Goal: Task Accomplishment & Management: Manage account settings

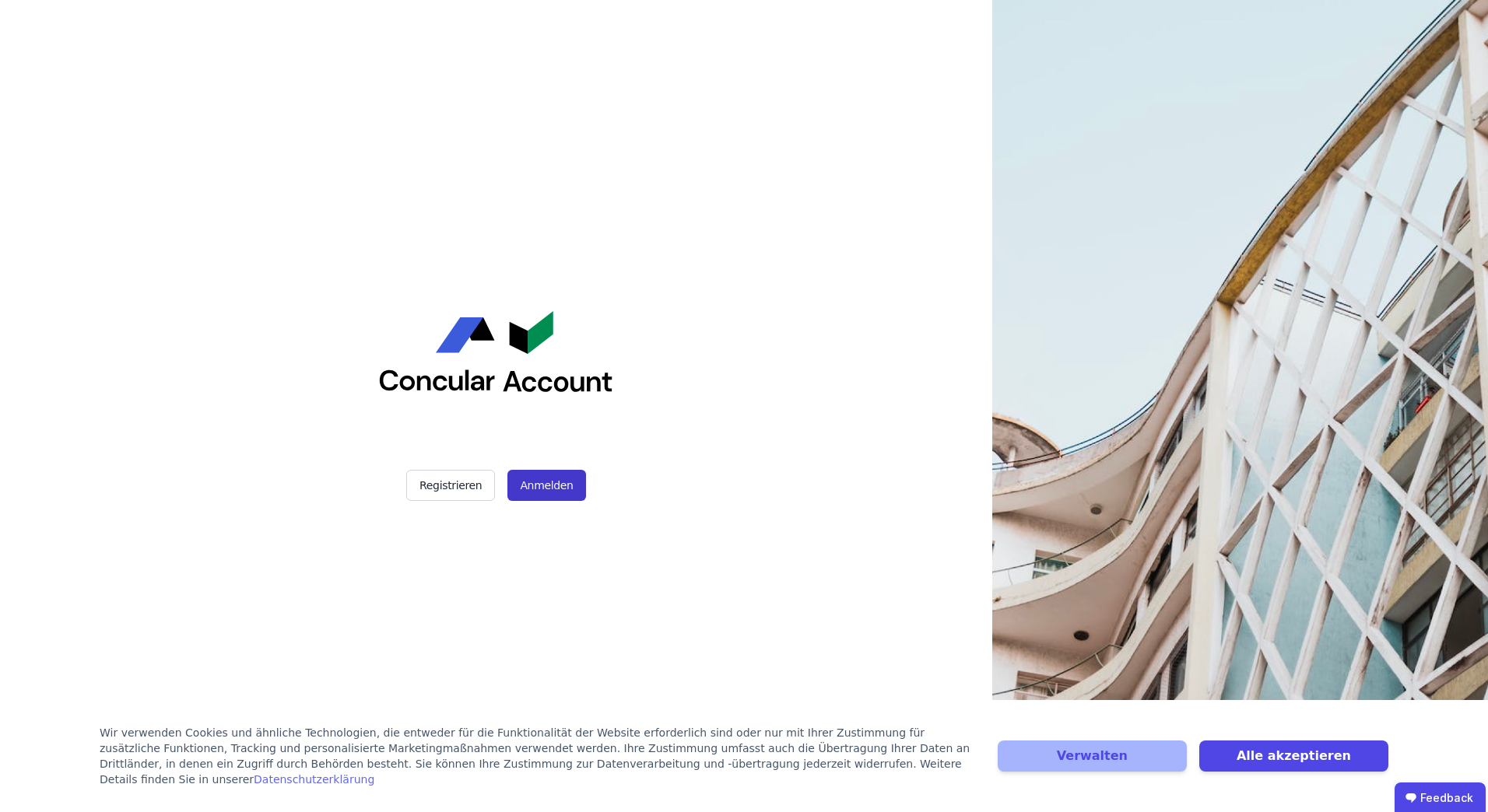
click at [528, 489] on button "Anmelden" at bounding box center [545, 485] width 77 height 31
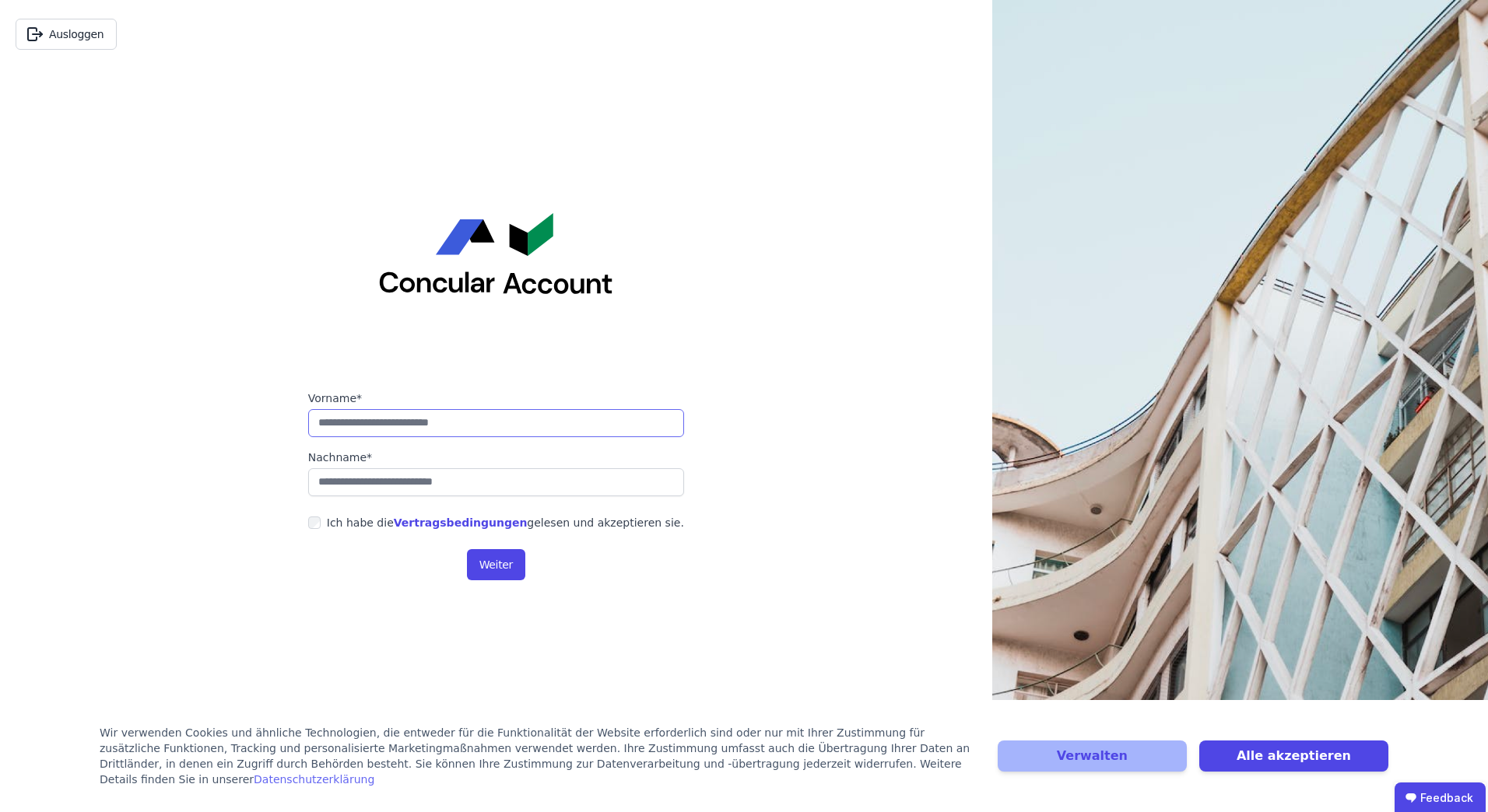
click at [465, 431] on input "string" at bounding box center [496, 423] width 376 height 28
type input "******"
type input "*********"
click at [512, 565] on button "Weiter" at bounding box center [496, 565] width 58 height 31
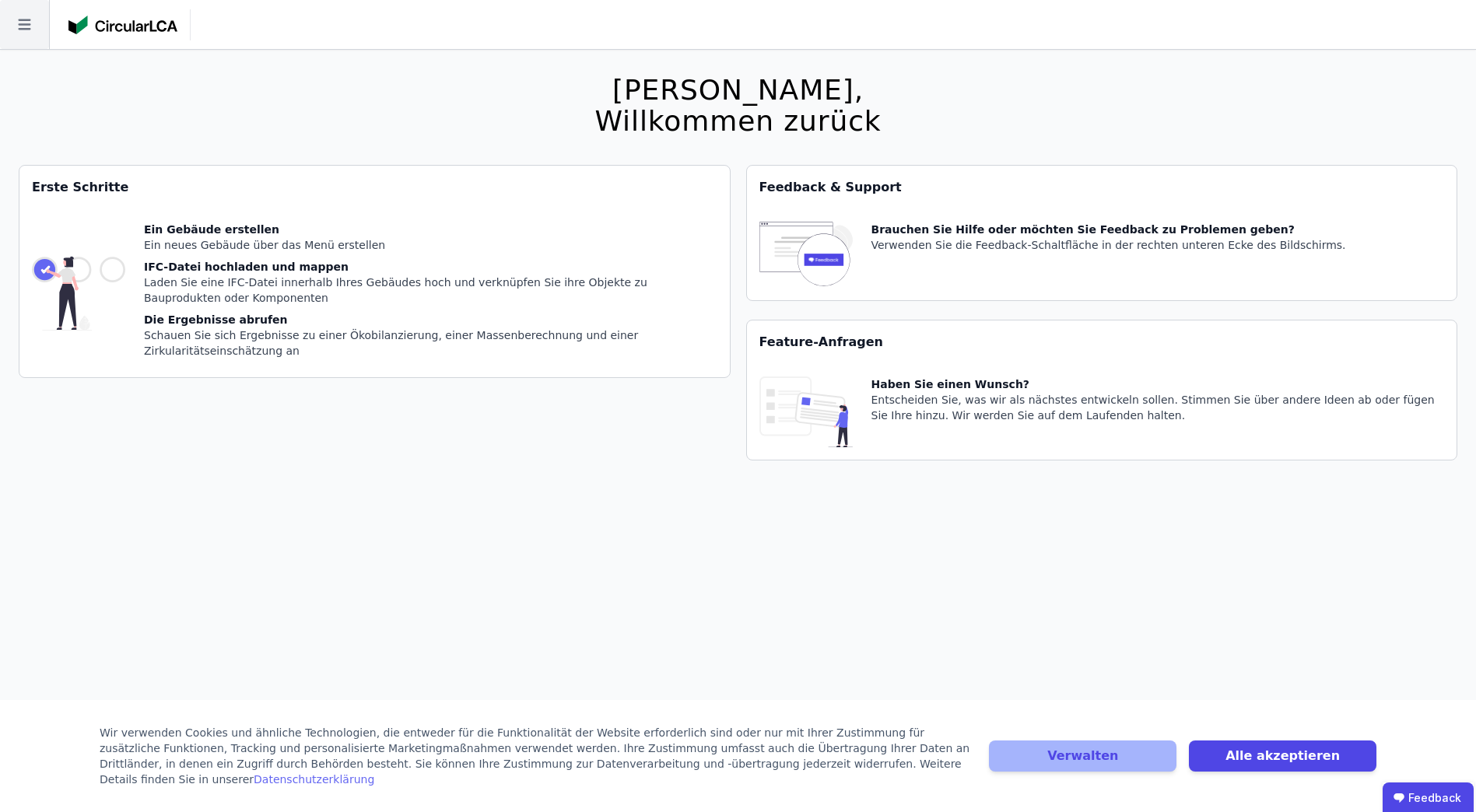
click at [25, 28] on icon at bounding box center [24, 24] width 49 height 49
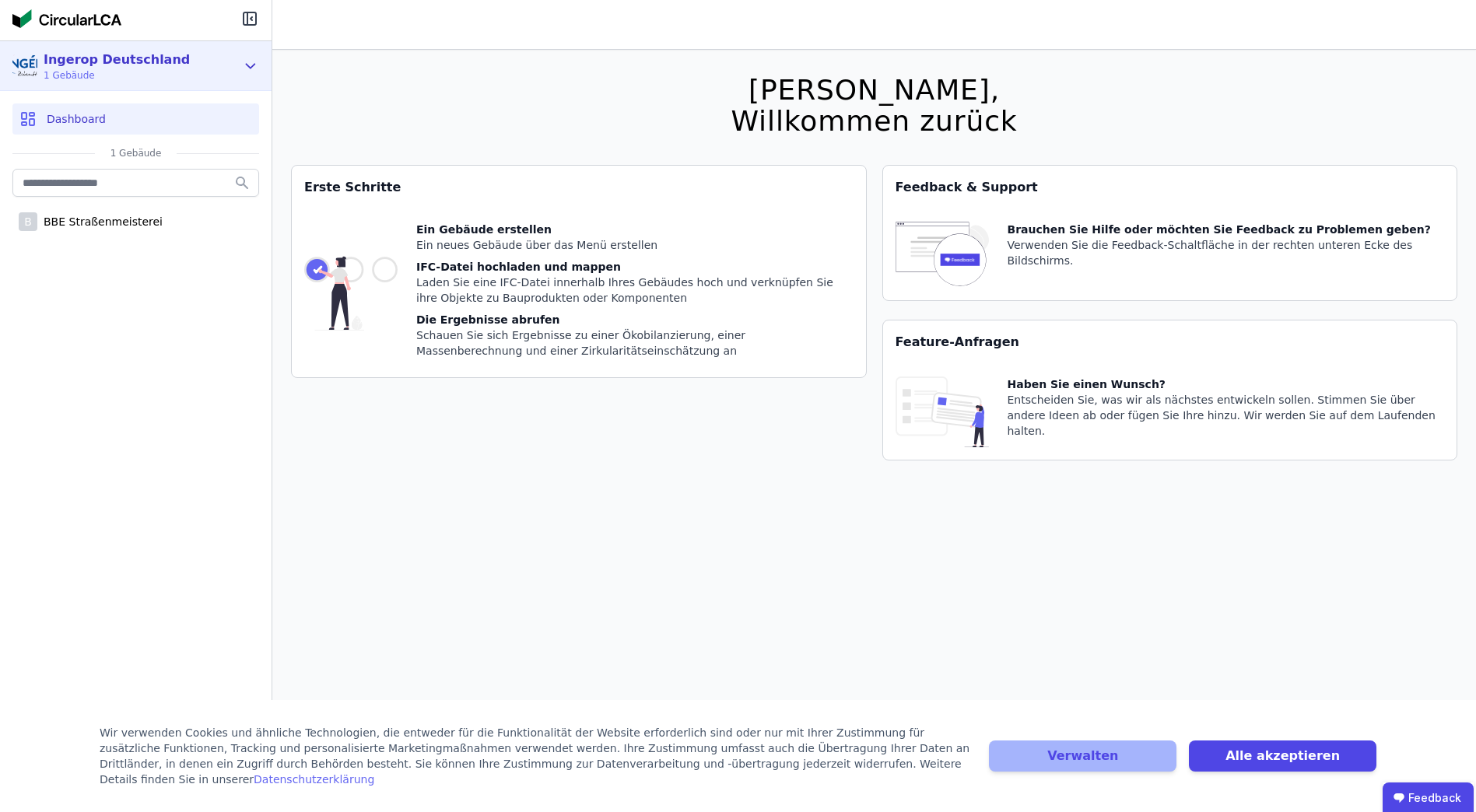
click at [257, 70] on icon at bounding box center [250, 65] width 17 height 18
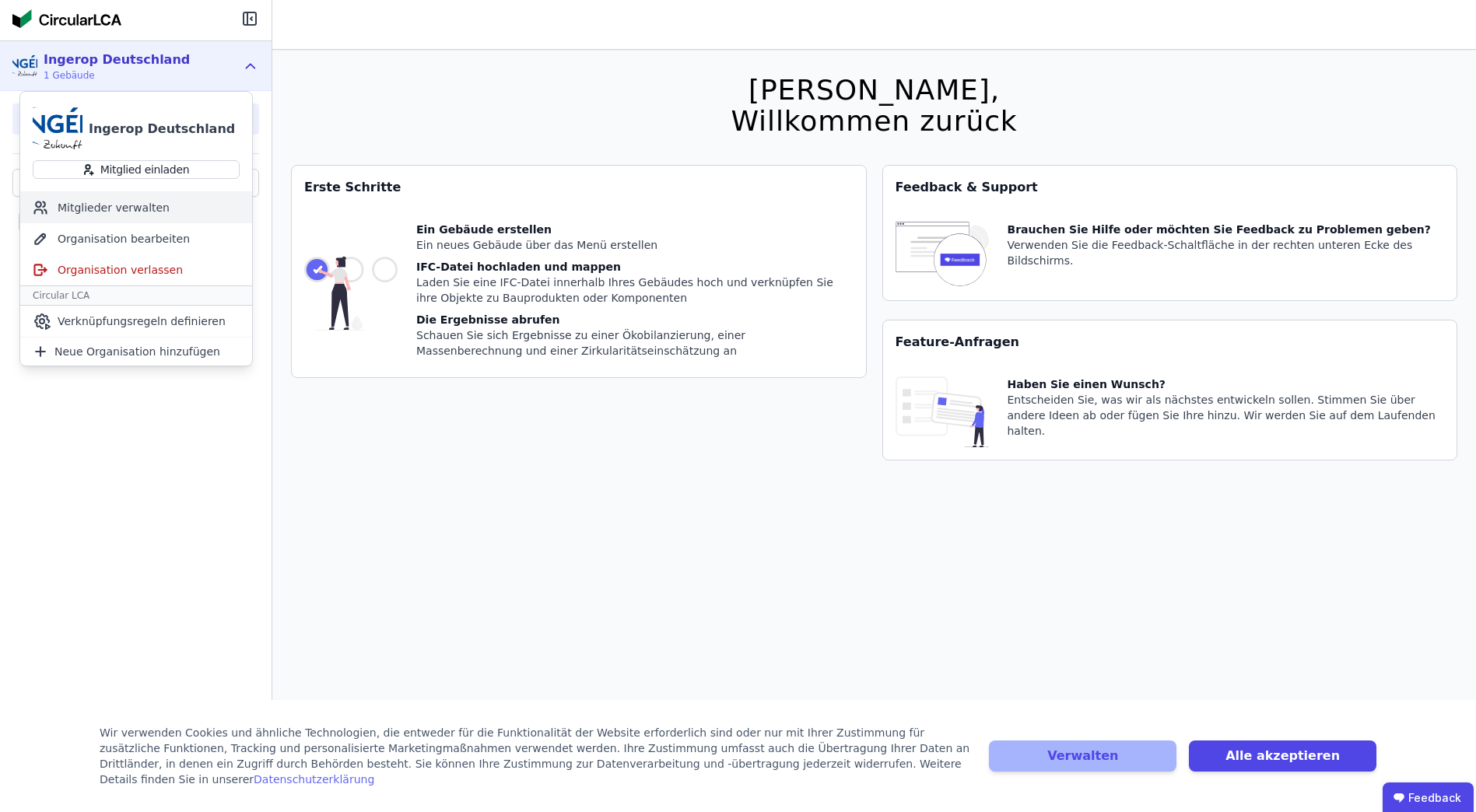
click at [141, 203] on div "Mitglieder verwalten" at bounding box center [136, 208] width 232 height 31
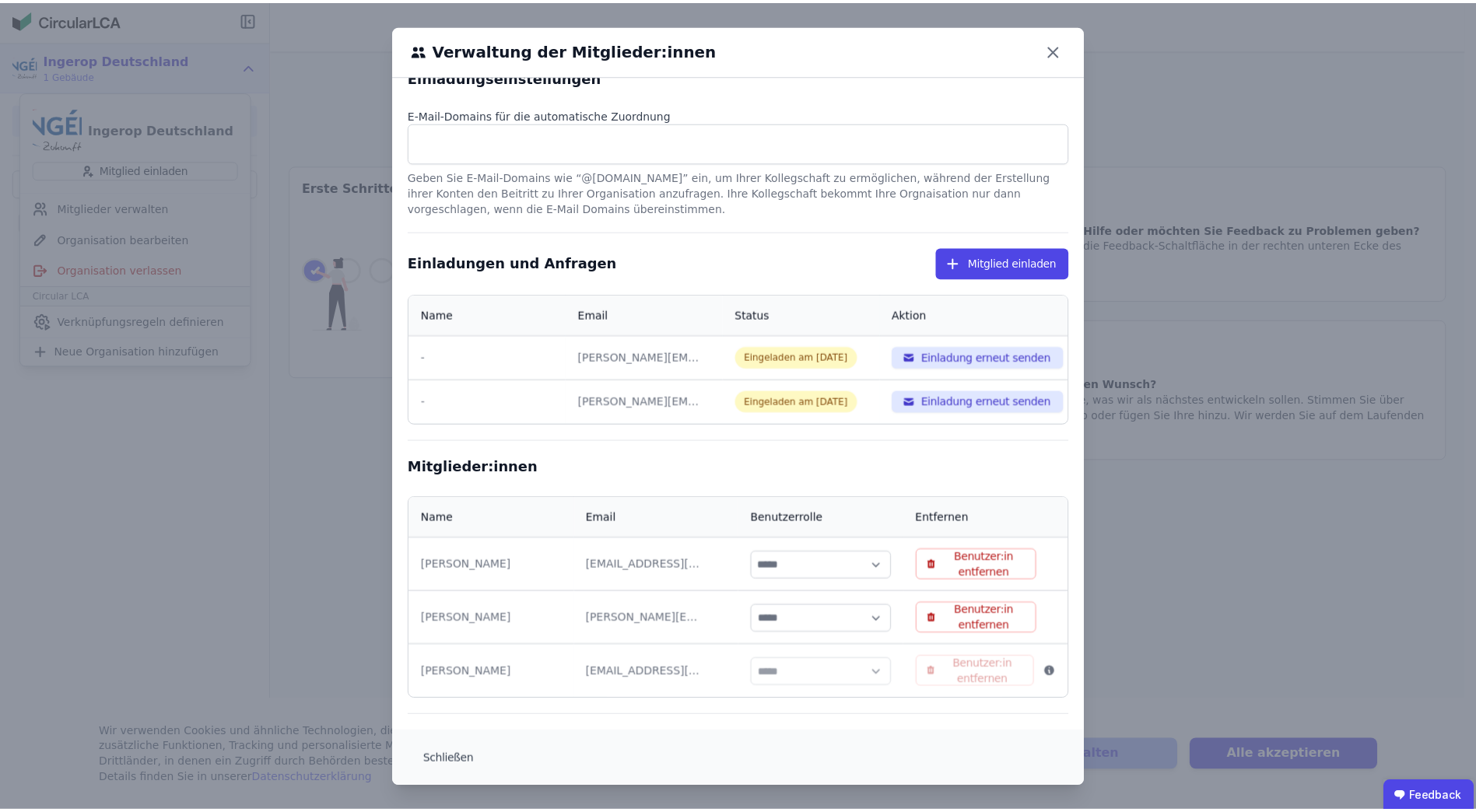
scroll to position [1, 0]
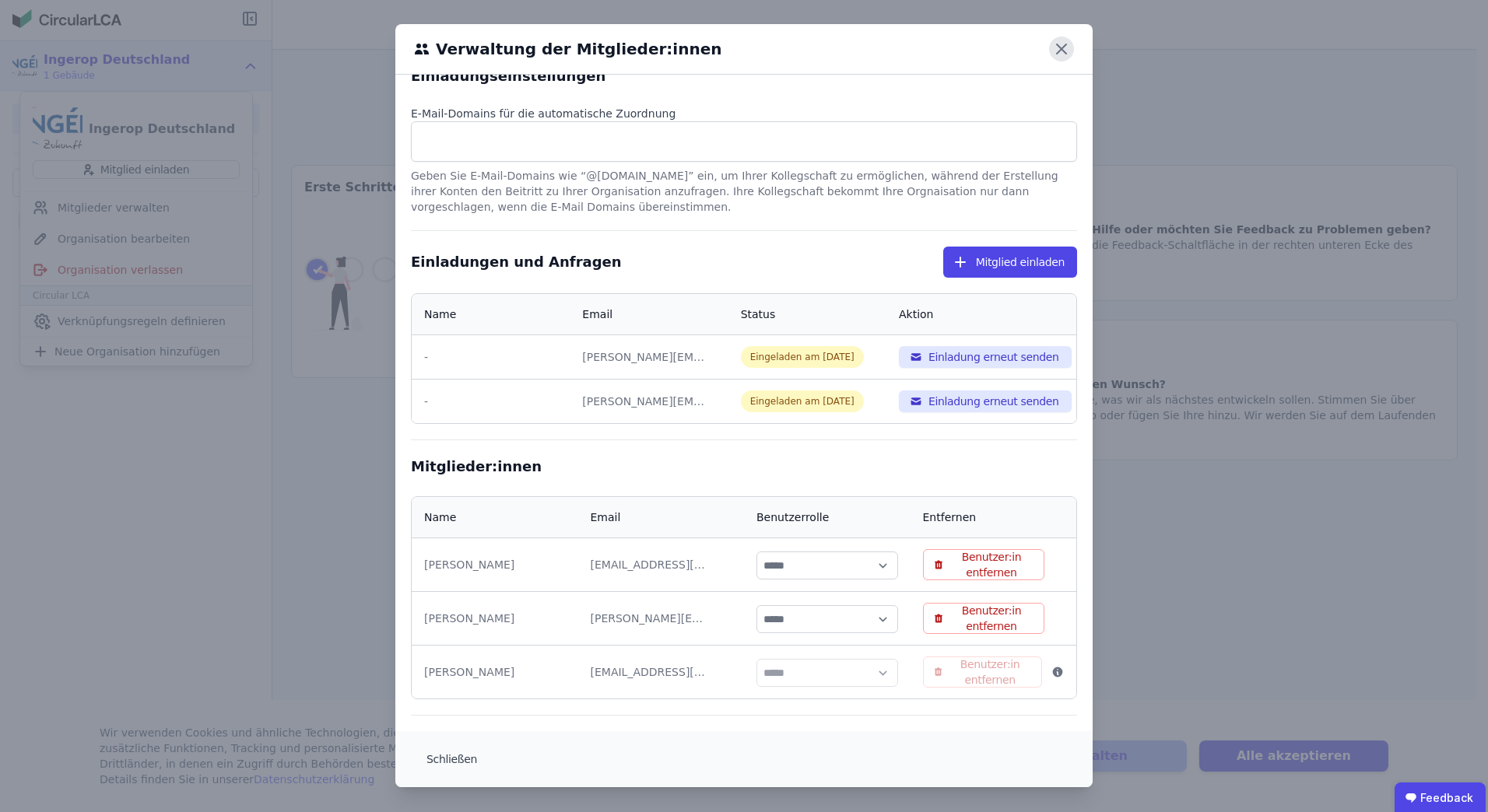
click at [1050, 51] on icon at bounding box center [1061, 49] width 25 height 25
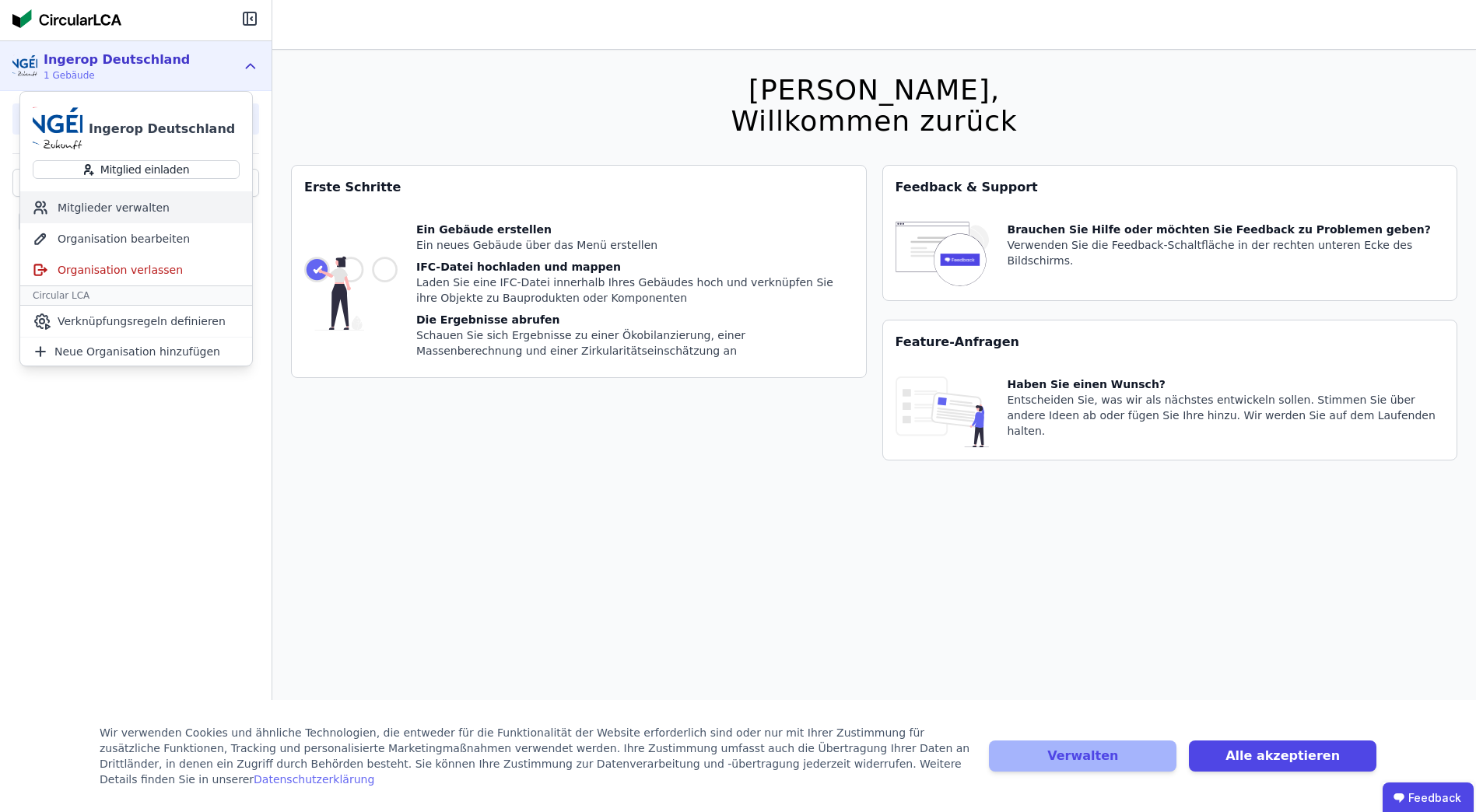
click at [136, 210] on div "Mitglieder verwalten" at bounding box center [136, 208] width 232 height 31
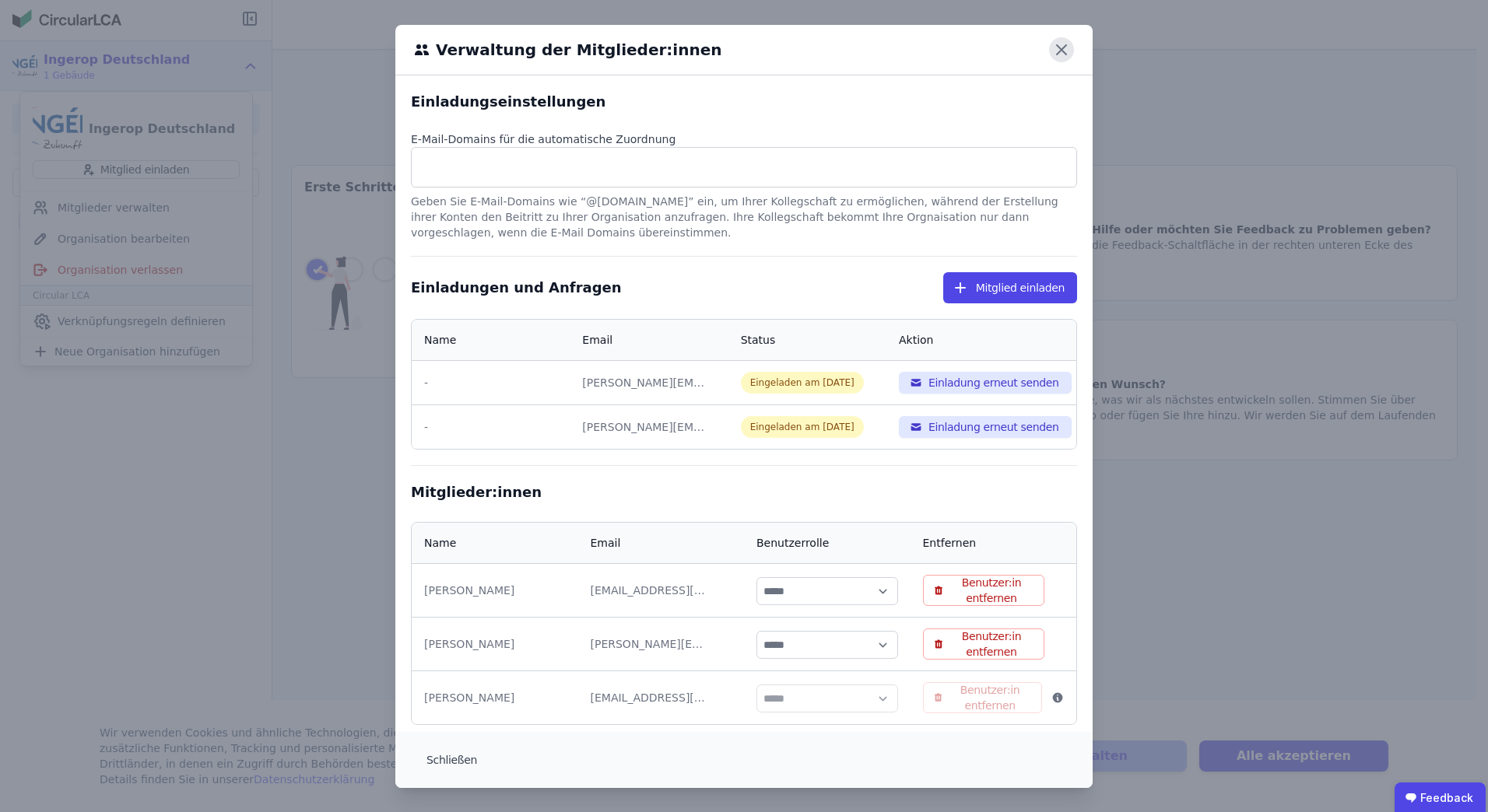
click at [1055, 48] on icon at bounding box center [1061, 50] width 25 height 25
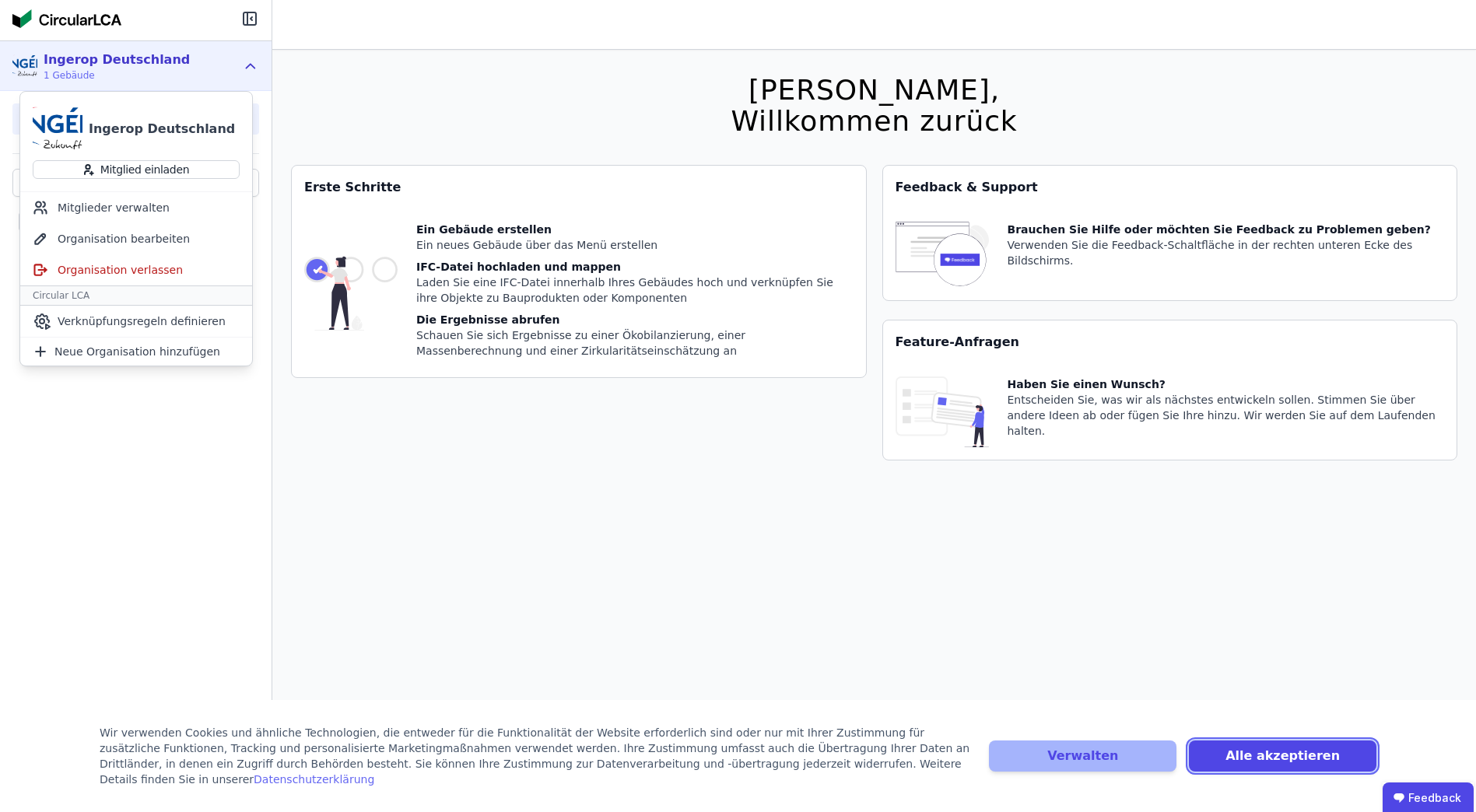
click at [1201, 765] on button "Alle akzeptieren" at bounding box center [1283, 756] width 188 height 31
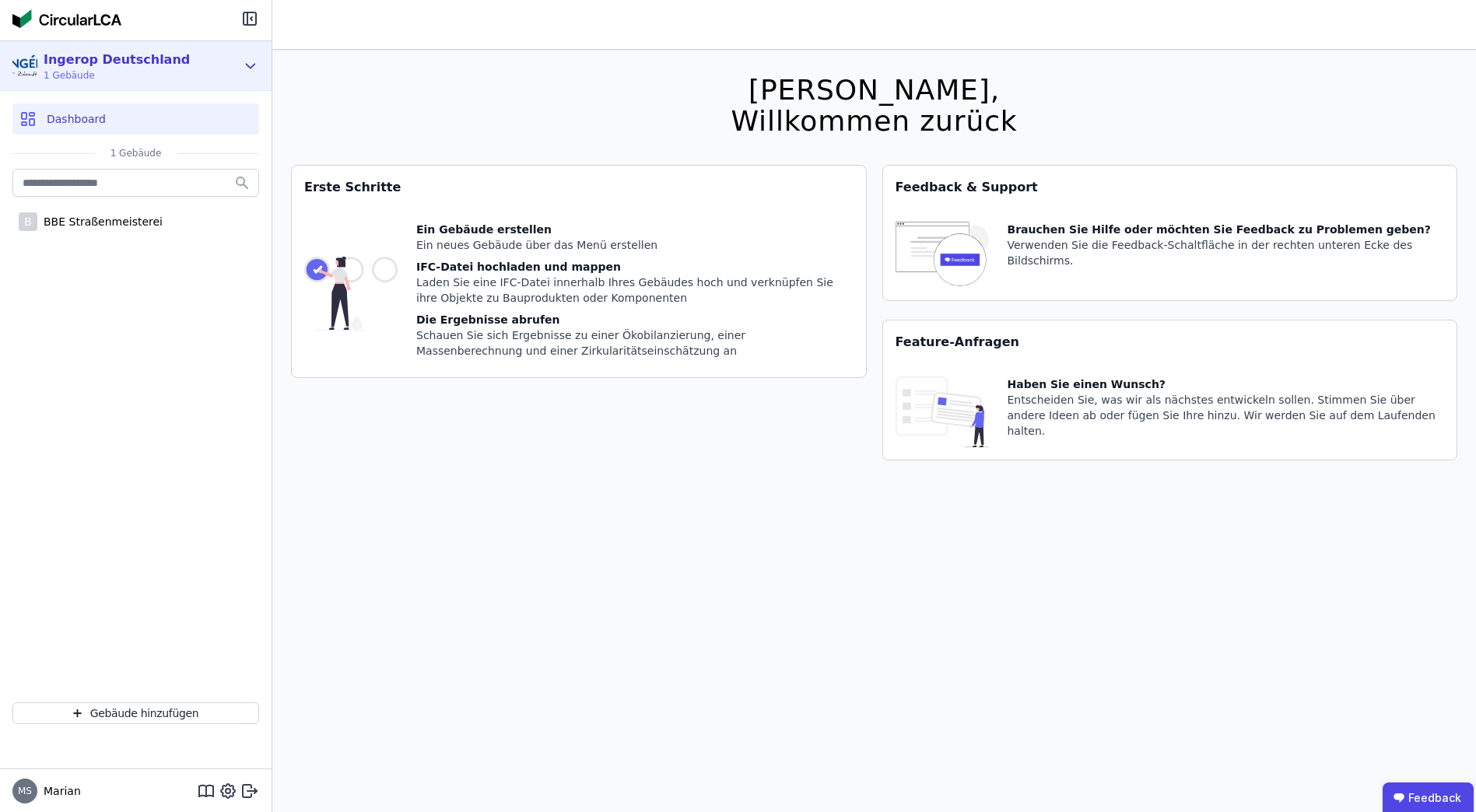
click at [257, 70] on icon at bounding box center [250, 65] width 17 height 18
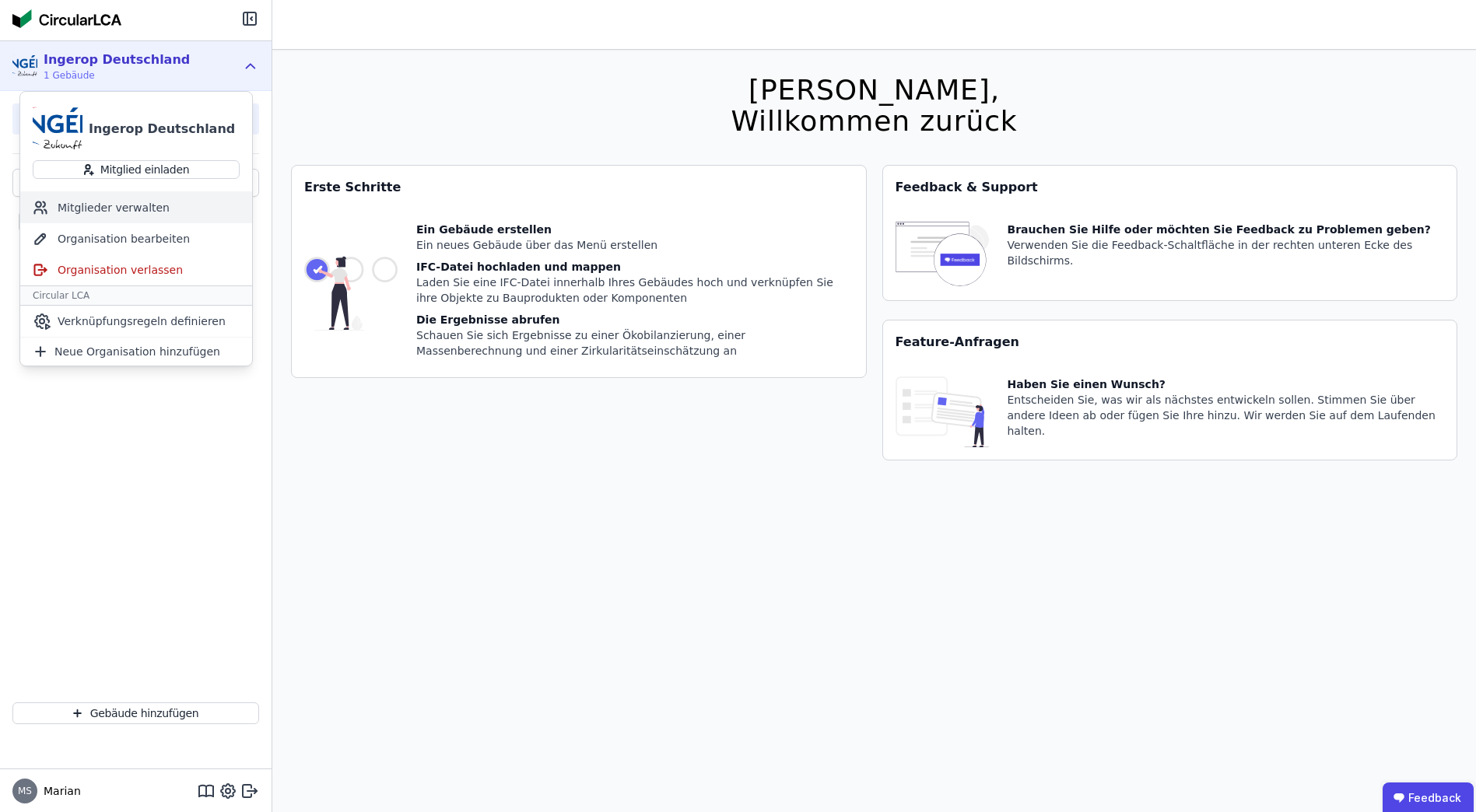
click at [106, 210] on div "Mitglieder verwalten" at bounding box center [136, 208] width 232 height 31
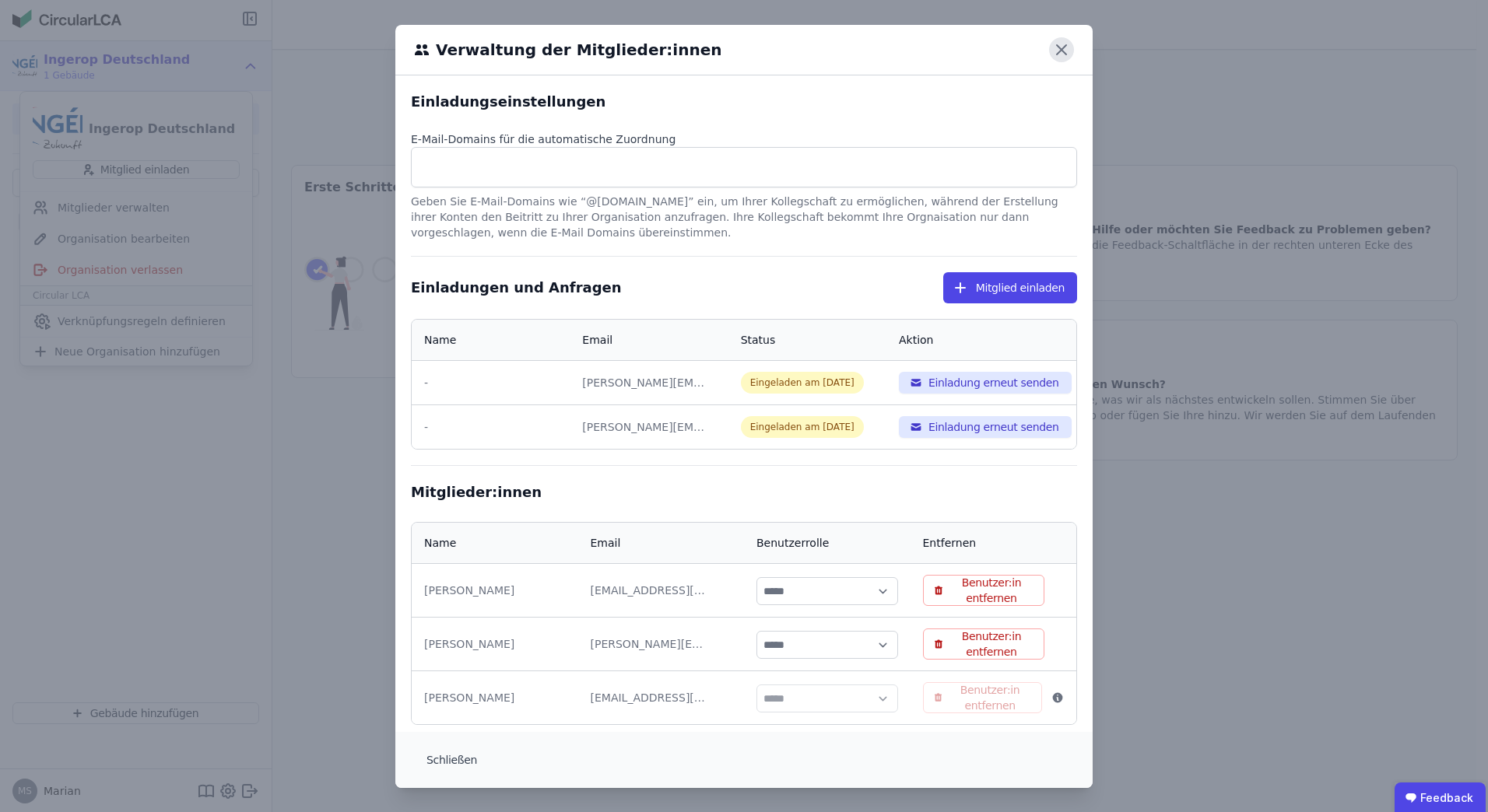
click at [1057, 50] on icon at bounding box center [1061, 50] width 10 height 10
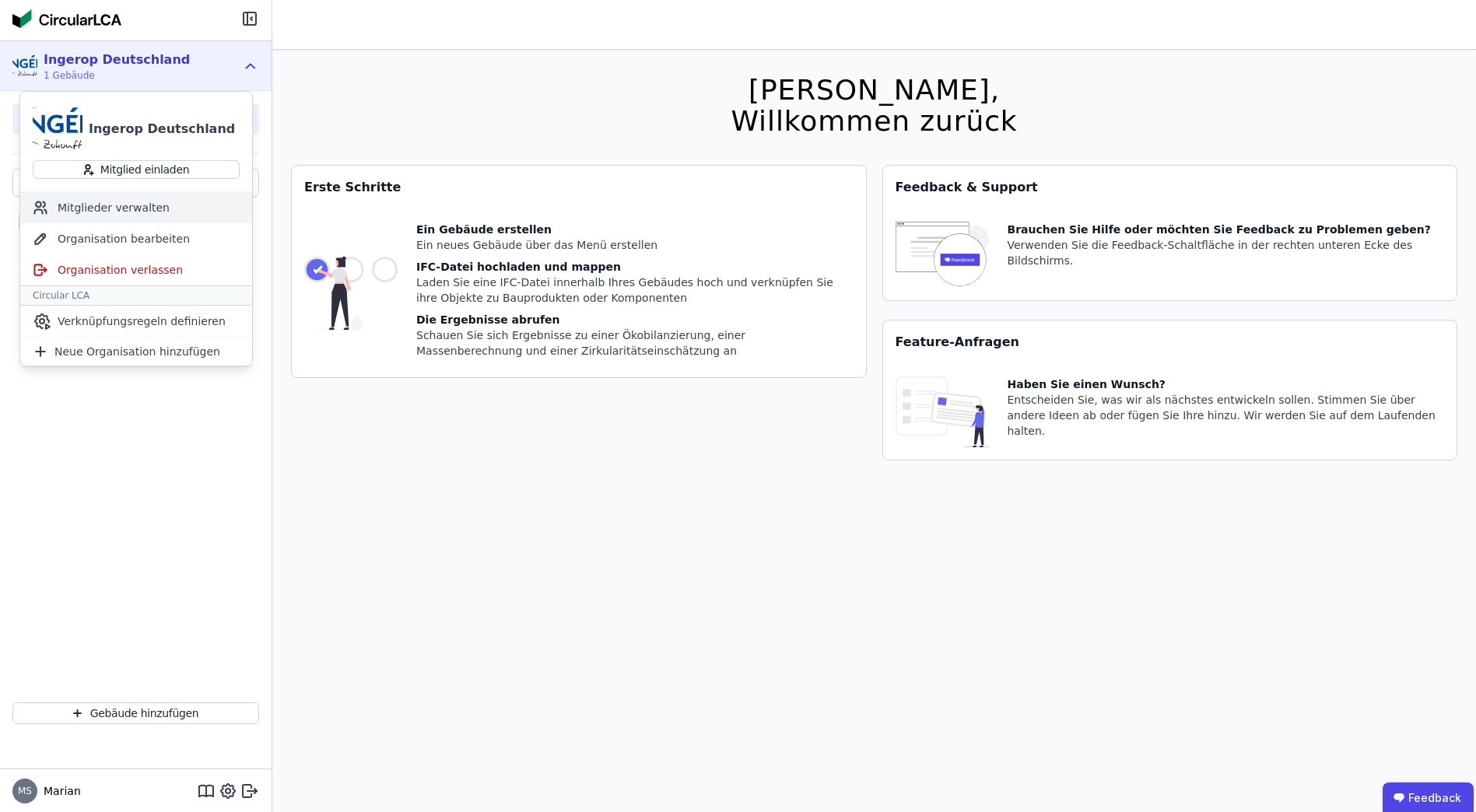
click at [107, 214] on div "Mitglieder verwalten" at bounding box center [136, 208] width 232 height 31
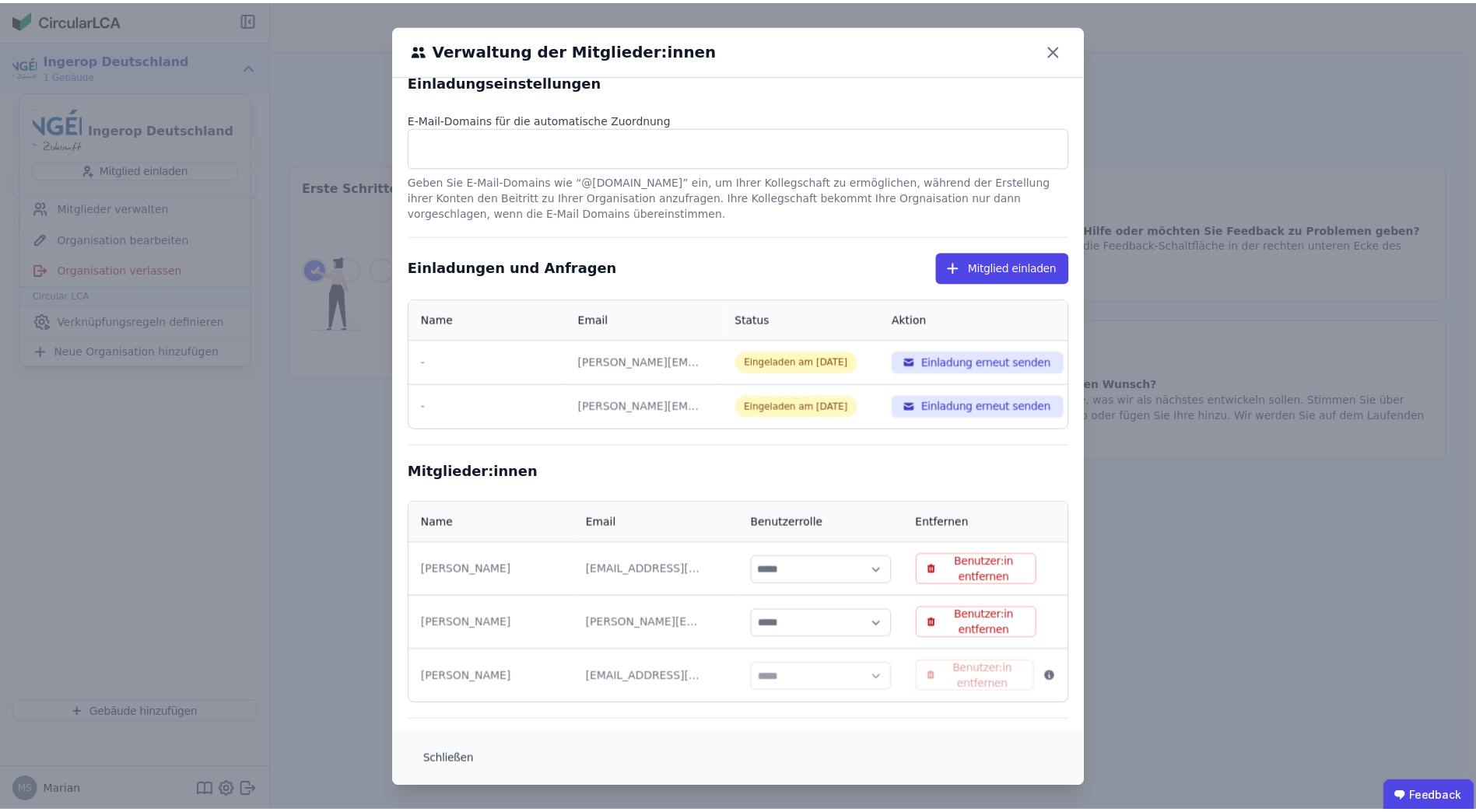
scroll to position [25, 0]
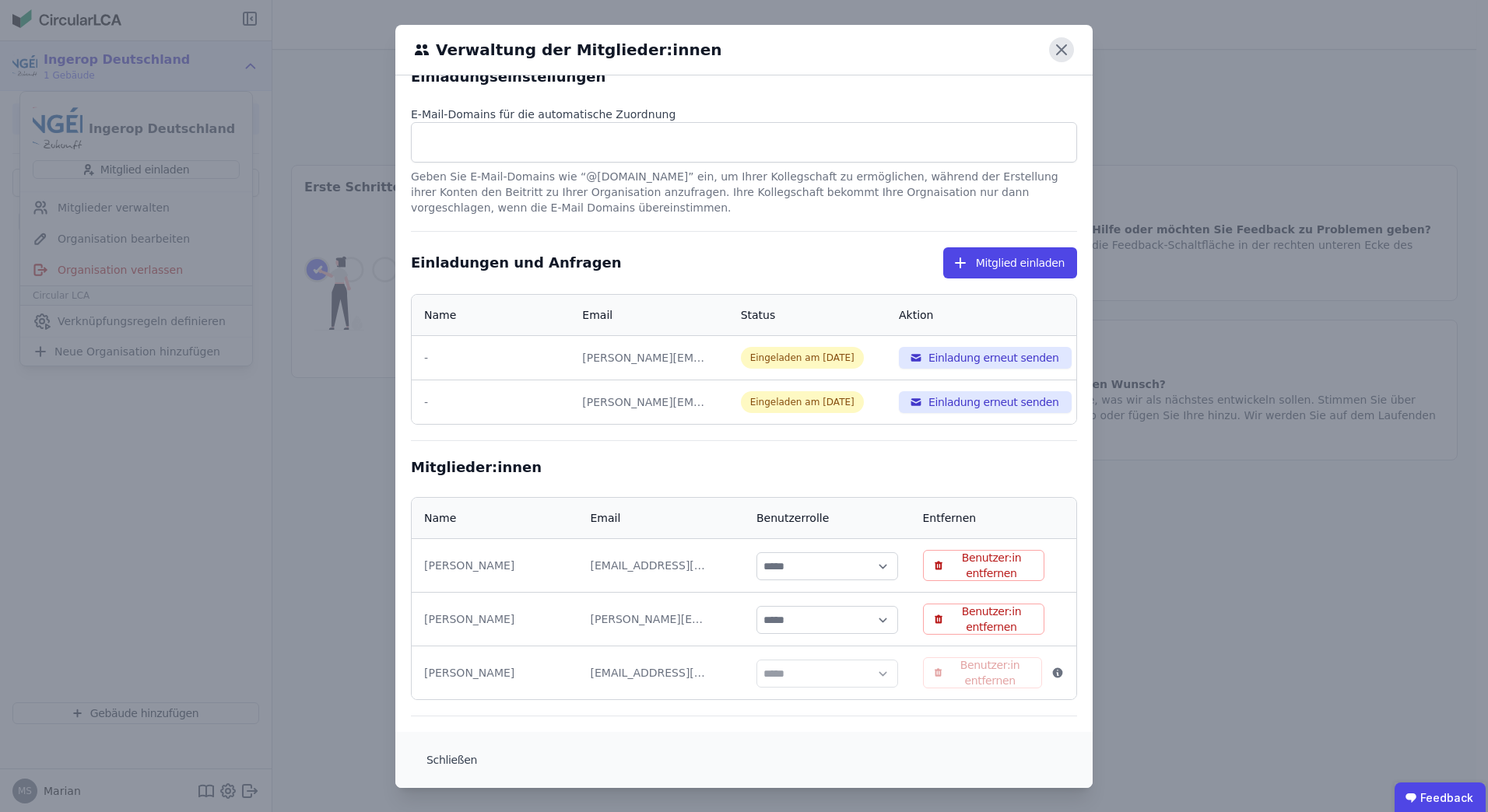
click at [1062, 50] on icon at bounding box center [1061, 50] width 25 height 25
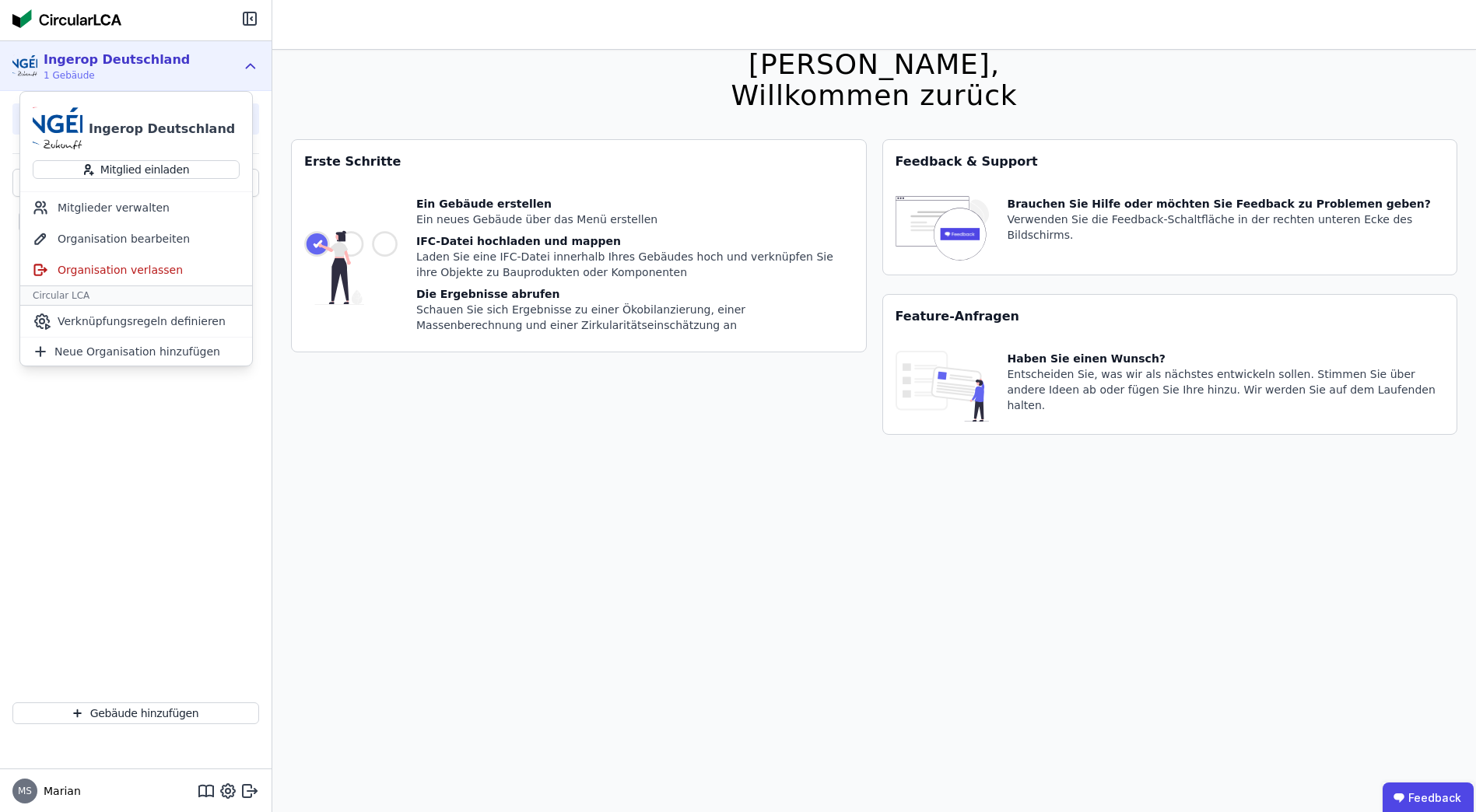
scroll to position [50, 0]
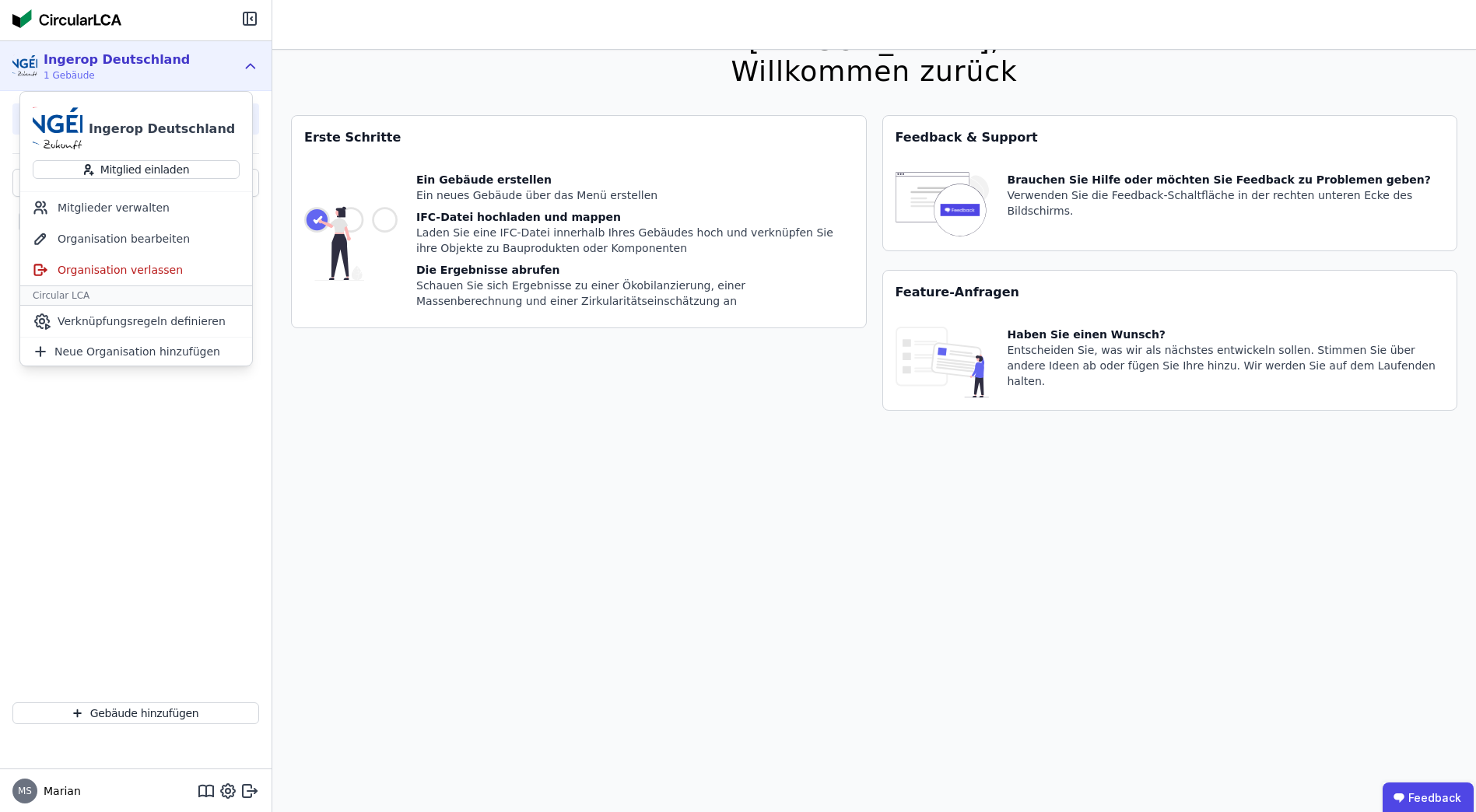
click at [161, 455] on div "B BBE Straßenmeisterei" at bounding box center [136, 428] width 271 height 524
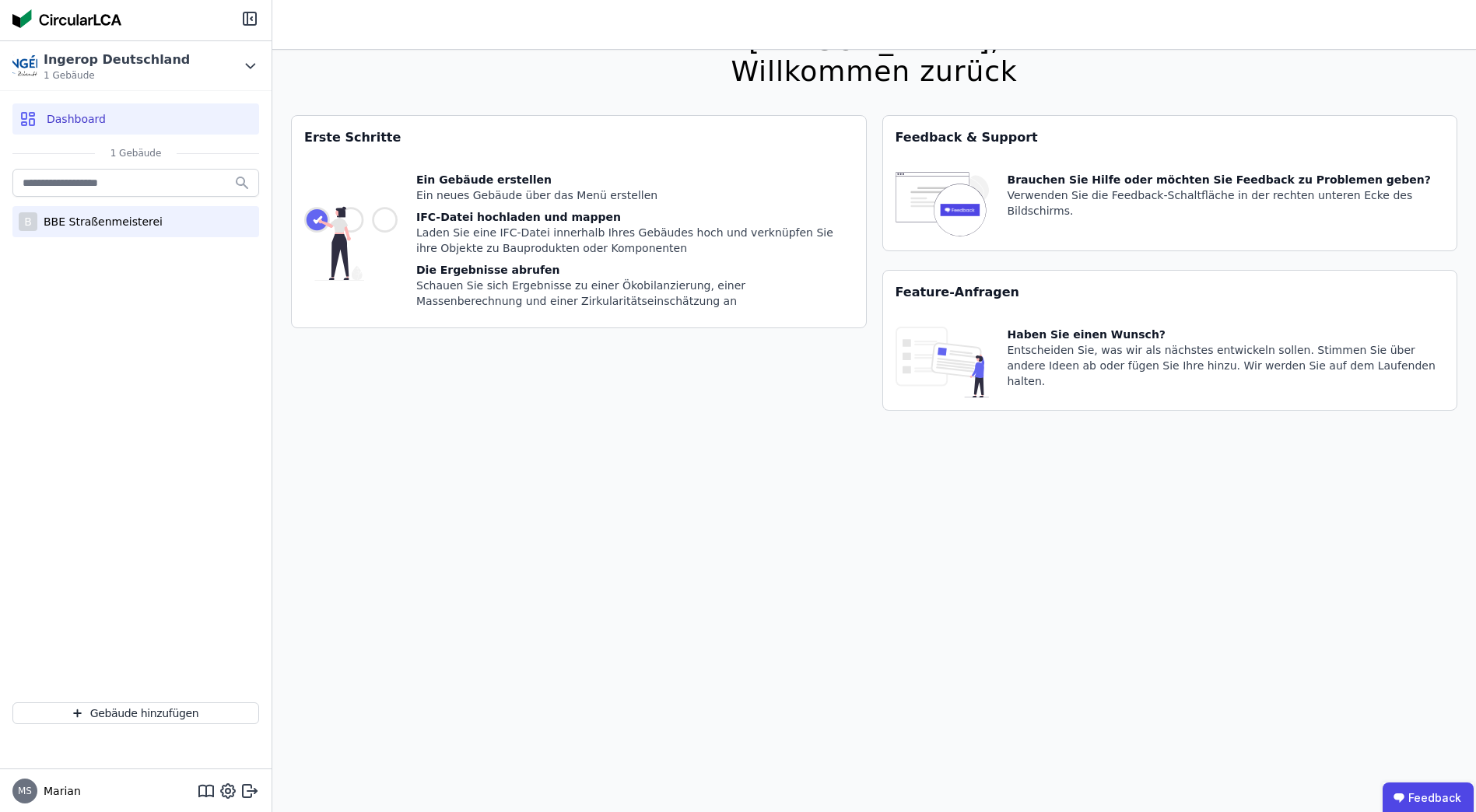
click at [88, 227] on div "BBE Straßenmeisterei" at bounding box center [100, 222] width 125 height 16
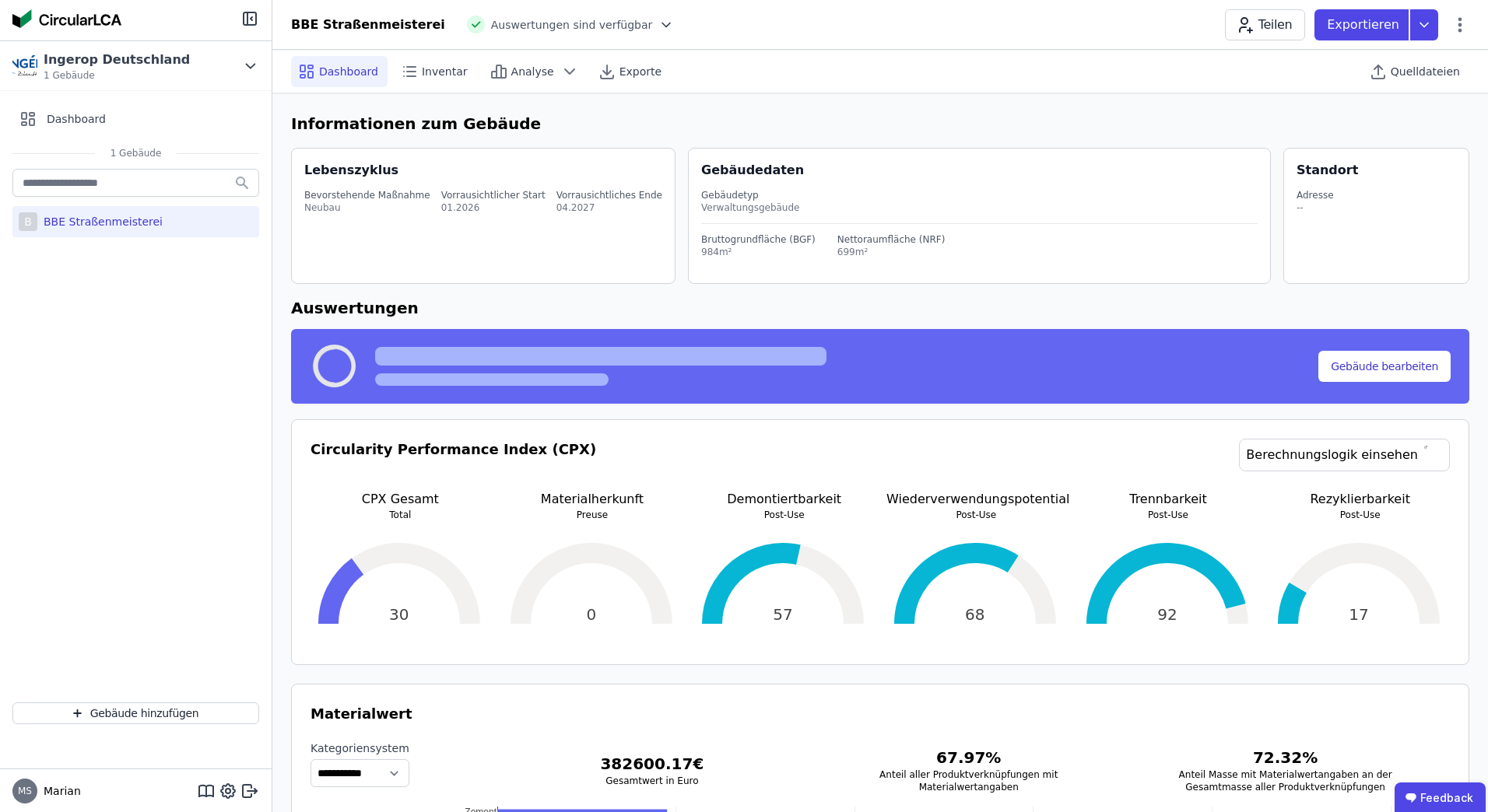
select select "*"
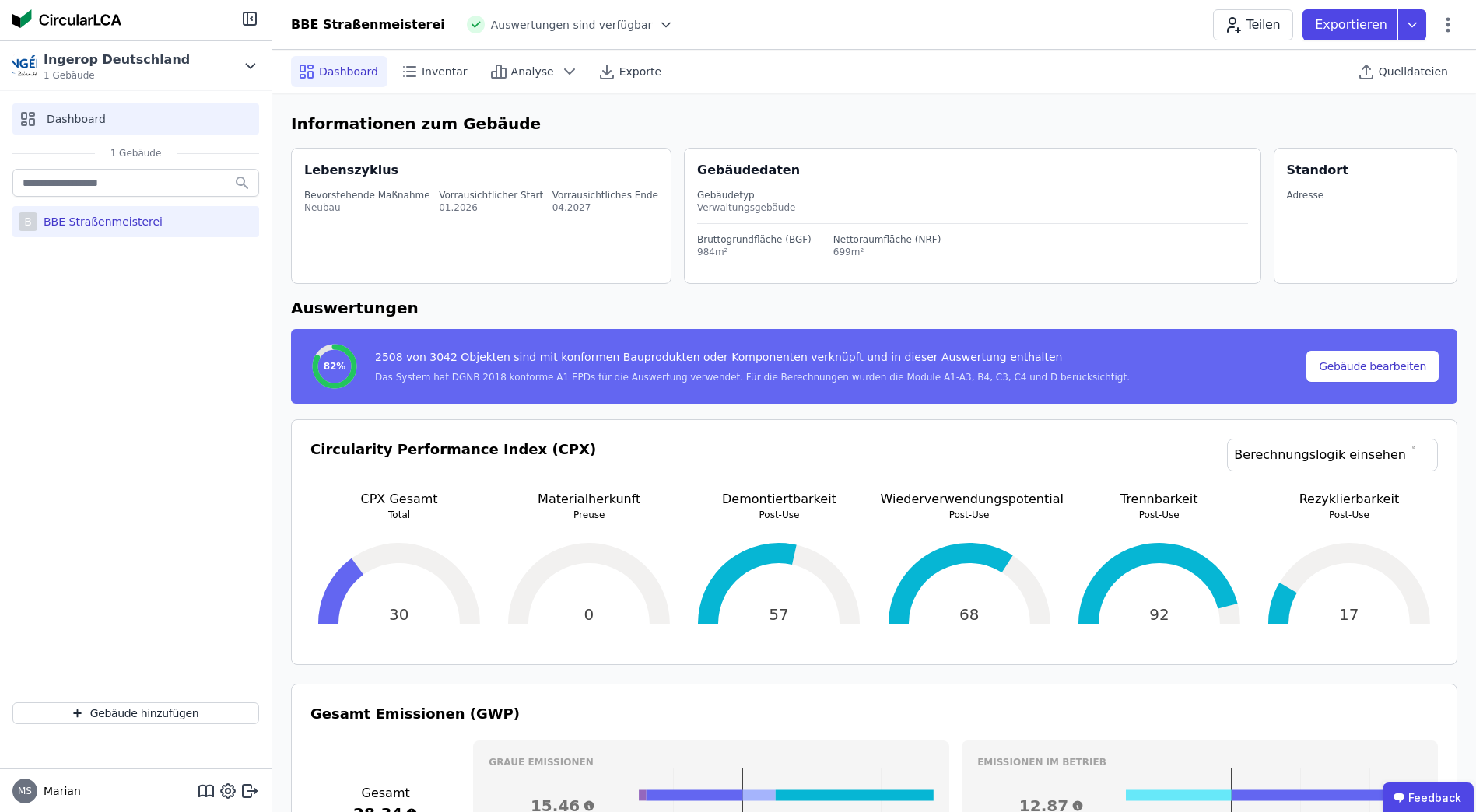
click at [83, 119] on span "Dashboard" at bounding box center [77, 119] width 59 height 16
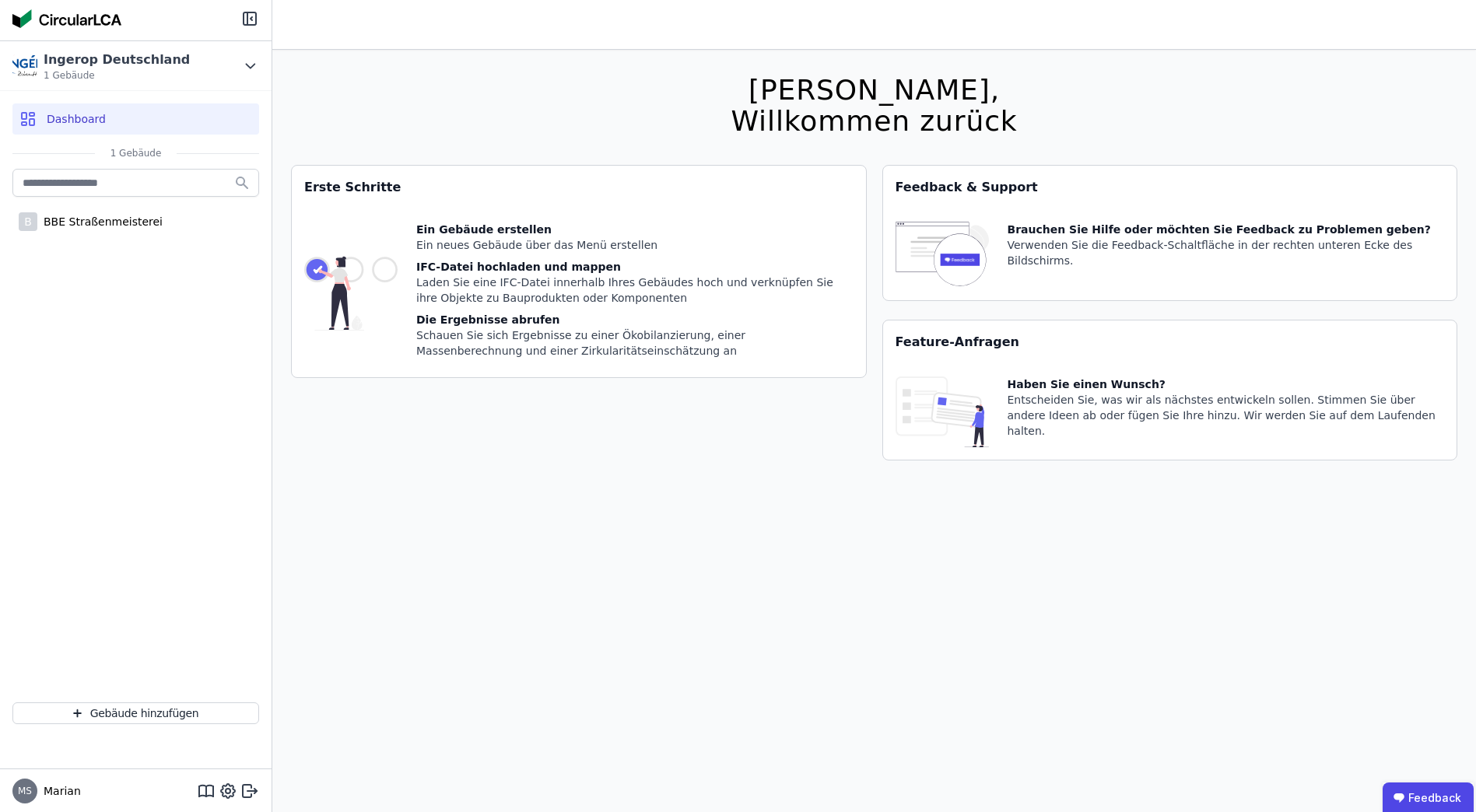
click at [384, 269] on img at bounding box center [351, 293] width 93 height 143
click at [314, 271] on img at bounding box center [351, 293] width 93 height 143
